Goal: Information Seeking & Learning: Learn about a topic

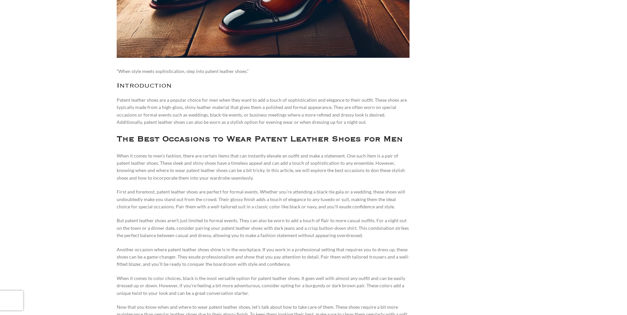
scroll to position [397, 0]
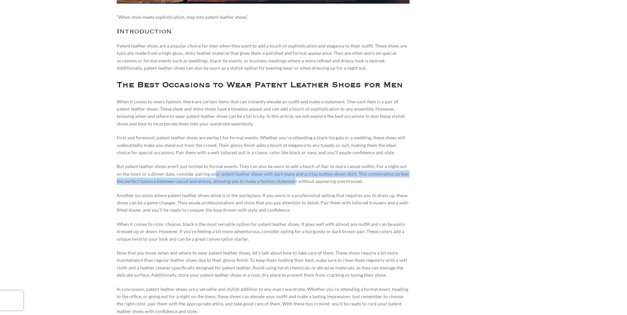
drag, startPoint x: 208, startPoint y: 175, endPoint x: 292, endPoint y: 182, distance: 84.3
click at [290, 182] on p "But patent leather shoes aren’t just limited to formal events. They can also be…" at bounding box center [263, 174] width 293 height 22
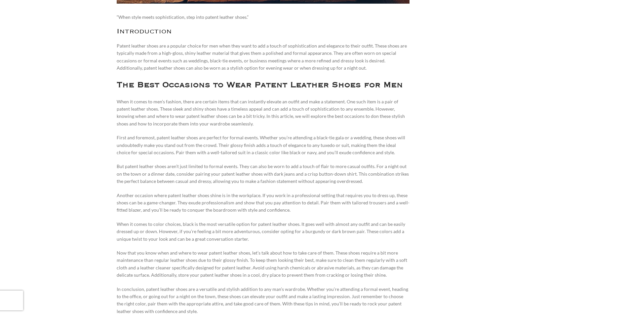
drag, startPoint x: 292, startPoint y: 182, endPoint x: 340, endPoint y: 186, distance: 48.1
drag, startPoint x: 184, startPoint y: 210, endPoint x: 310, endPoint y: 210, distance: 125.3
click at [310, 210] on p "Another occasion where patent leather shoes shine is in the workplace. If you w…" at bounding box center [263, 203] width 293 height 22
drag, startPoint x: 310, startPoint y: 210, endPoint x: 312, endPoint y: 224, distance: 13.7
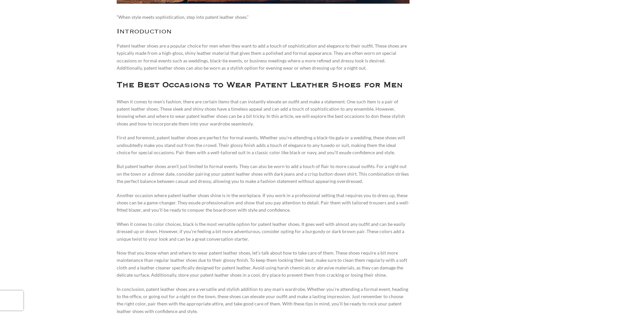
click at [316, 223] on p "When it comes to color choices, black is the most versatile option for patent l…" at bounding box center [263, 232] width 293 height 22
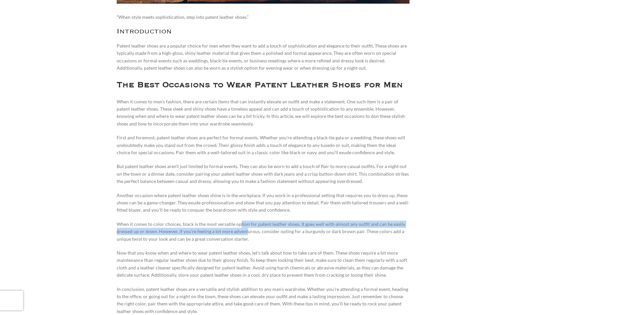
drag, startPoint x: 237, startPoint y: 223, endPoint x: 254, endPoint y: 236, distance: 21.2
click at [254, 236] on p "When it comes to color choices, black is the most versatile option for patent l…" at bounding box center [263, 232] width 293 height 22
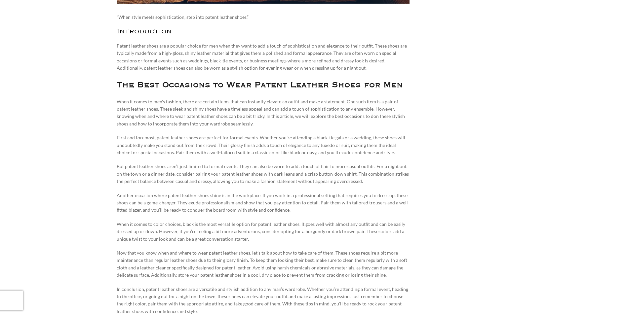
drag, startPoint x: 254, startPoint y: 236, endPoint x: 260, endPoint y: 245, distance: 10.5
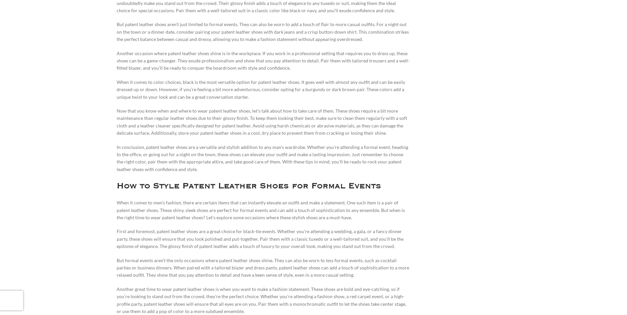
scroll to position [628, 0]
